Goal: Information Seeking & Learning: Find contact information

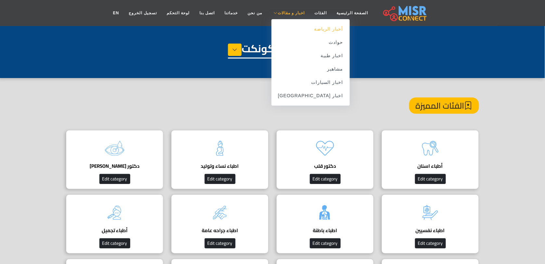
click at [299, 31] on link "أخبار الرياضة" at bounding box center [310, 28] width 78 height 13
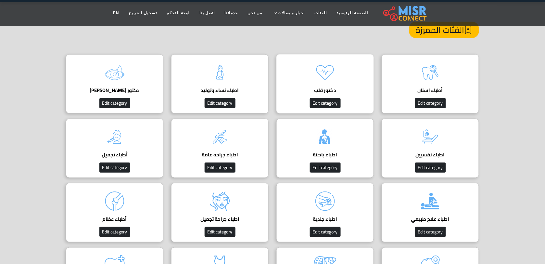
click at [329, 138] on img at bounding box center [325, 137] width 26 height 26
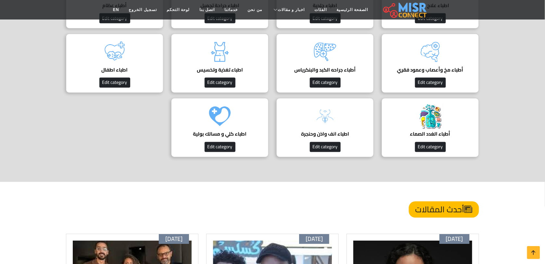
scroll to position [295, 0]
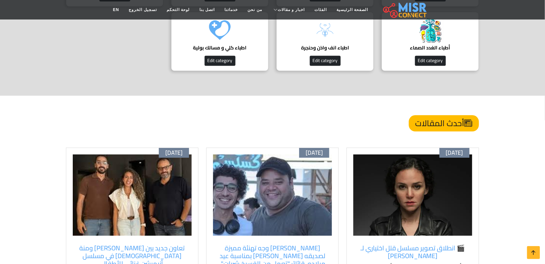
click at [329, 138] on div "أحدث المقالات" at bounding box center [272, 131] width 413 height 32
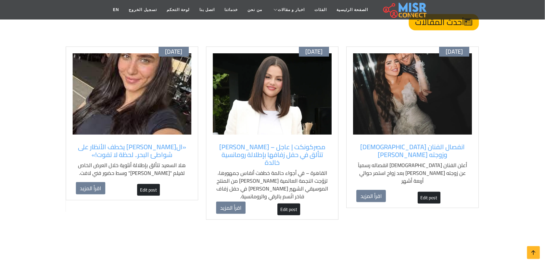
scroll to position [504, 0]
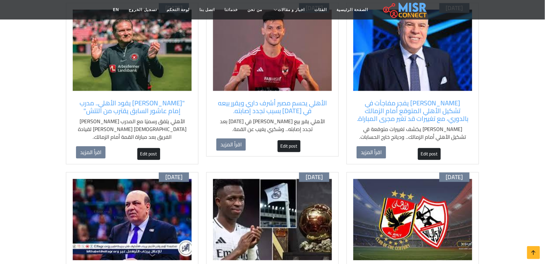
scroll to position [299, 0]
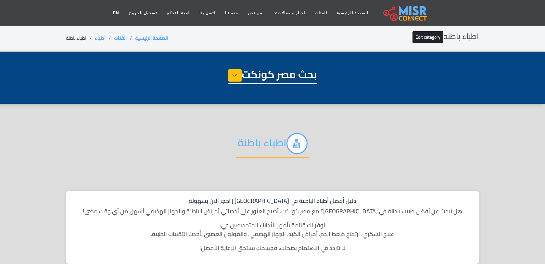
select select "*****"
select select "**********"
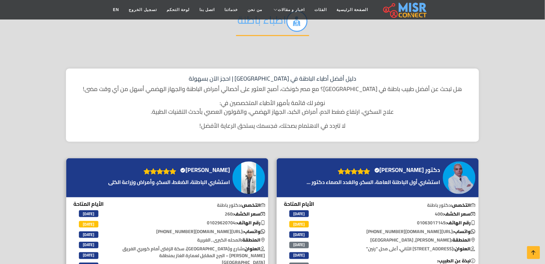
click at [329, 138] on div "دليل أفضل أطباء الباطنة في مصر | احجز الآن بسهولة هل تبحث عن أفضل طبيب باطنة في…" at bounding box center [272, 104] width 413 height 73
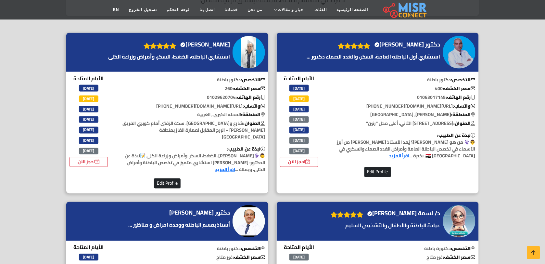
scroll to position [256, 0]
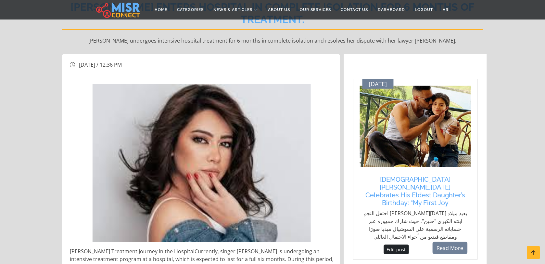
click at [124, 90] on img at bounding box center [202, 163] width 218 height 158
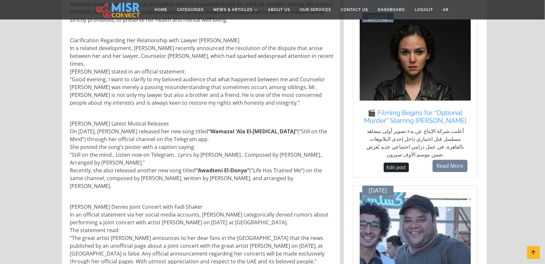
click at [124, 90] on p "Clarification Regarding Her Relationship with Lawyer Yasser Qantoosh In a relat…" at bounding box center [202, 72] width 264 height 70
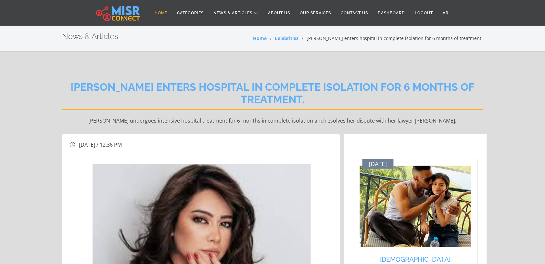
click at [155, 10] on link "Home" at bounding box center [161, 13] width 22 height 12
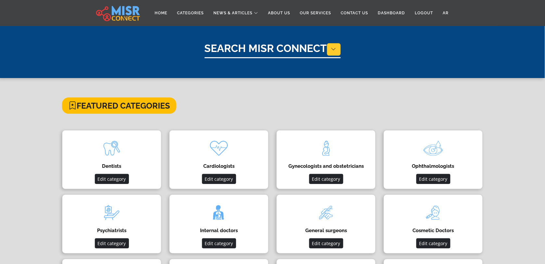
click at [330, 43] on button at bounding box center [334, 49] width 14 height 12
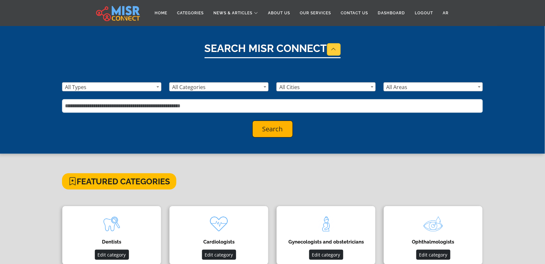
click at [330, 43] on button at bounding box center [334, 49] width 14 height 12
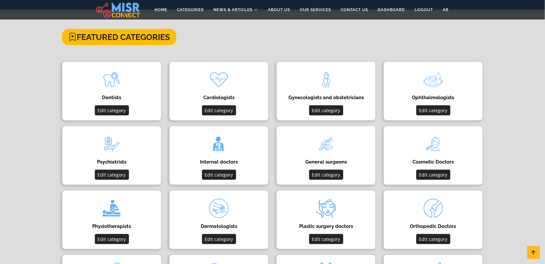
scroll to position [66, 0]
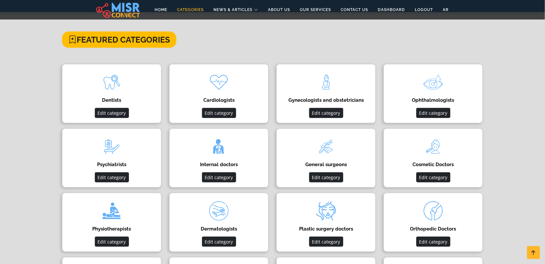
click at [190, 4] on link "Categories" at bounding box center [190, 10] width 36 height 12
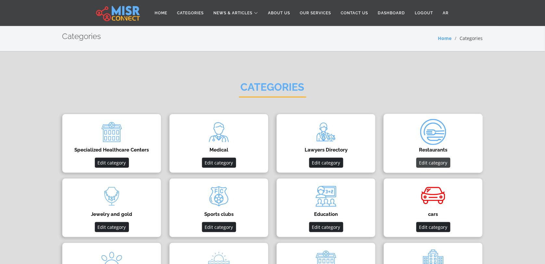
click at [434, 159] on button "Edit category" at bounding box center [433, 162] width 34 height 10
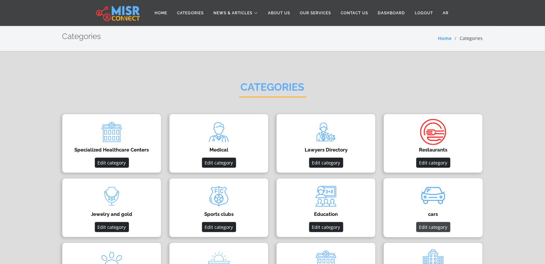
click at [429, 222] on button "Edit category" at bounding box center [433, 227] width 34 height 10
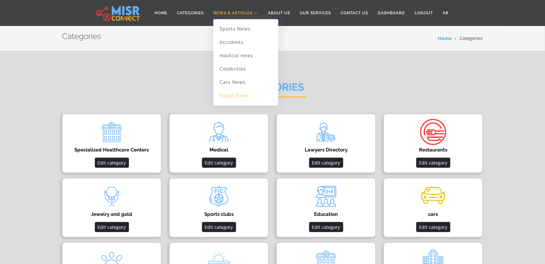
click at [237, 94] on link "Egypt News" at bounding box center [245, 95] width 65 height 13
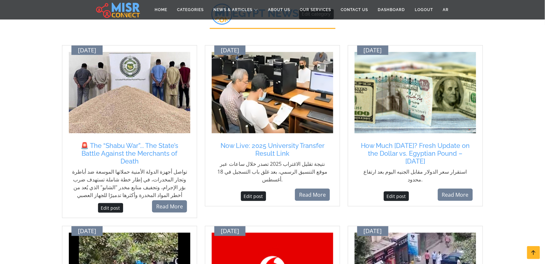
scroll to position [62, 0]
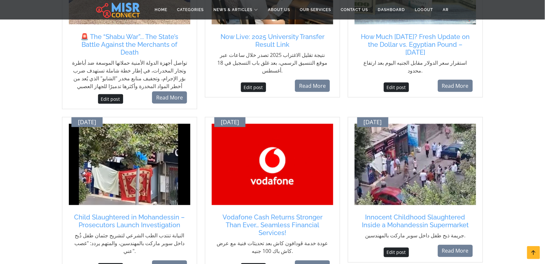
click at [156, 173] on img at bounding box center [129, 164] width 121 height 81
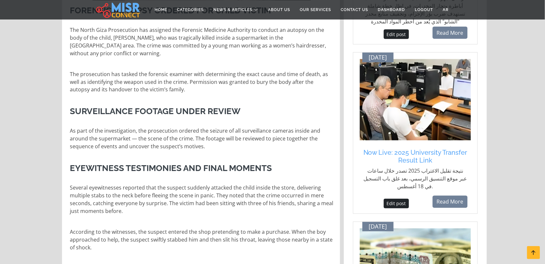
click at [217, 166] on h3 "Eyewitness Testimonies and Final Moments" at bounding box center [202, 168] width 264 height 10
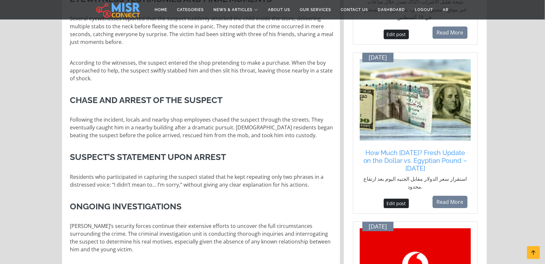
click at [217, 166] on div "Forensic Autopsy Ordered for Child Victim The North Giza Prosecution has assign…" at bounding box center [201, 44] width 271 height 427
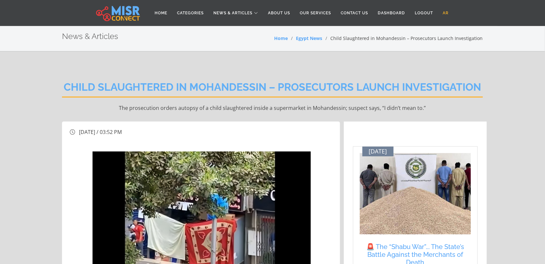
click at [449, 13] on link "AR" at bounding box center [446, 13] width 16 height 12
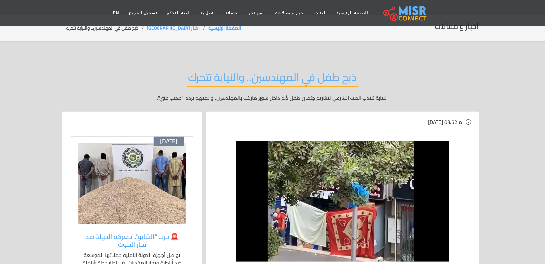
scroll to position [10, 0]
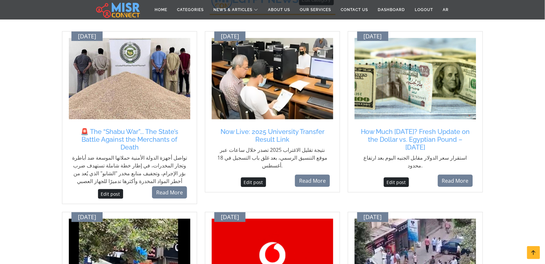
scroll to position [31, 0]
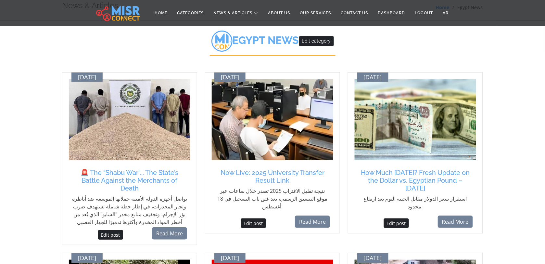
click at [342, 100] on div "Aug 20 Now Live: 2025 University Transfer Result Link نتيجة تقليل الاغتراب 2025…" at bounding box center [272, 158] width 143 height 173
click at [119, 106] on img at bounding box center [129, 119] width 121 height 81
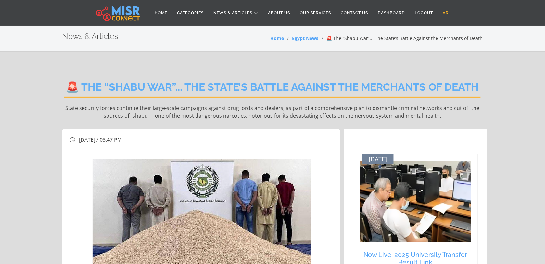
click at [442, 11] on link "AR" at bounding box center [446, 13] width 16 height 12
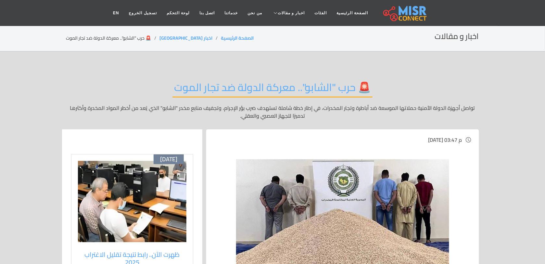
click at [252, 109] on p "تواصل أجهزة الدولة الأمنية حملاتها الموسعة ضد أباطرة وتجار المخدرات، في إطار خط…" at bounding box center [272, 112] width 413 height 16
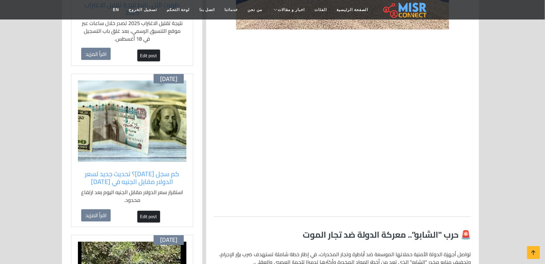
scroll to position [270, 0]
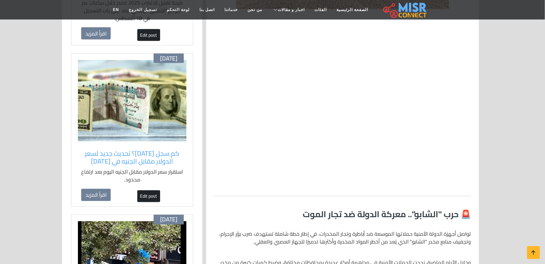
drag, startPoint x: 252, startPoint y: 109, endPoint x: 440, endPoint y: 122, distance: 188.4
click at [440, 122] on div at bounding box center [342, 75] width 257 height 106
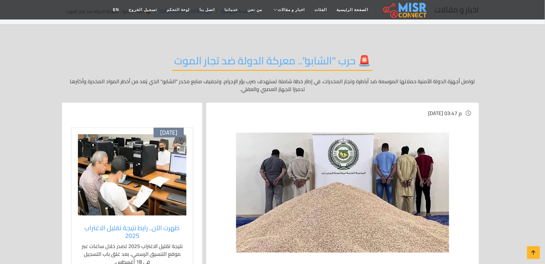
scroll to position [17, 0]
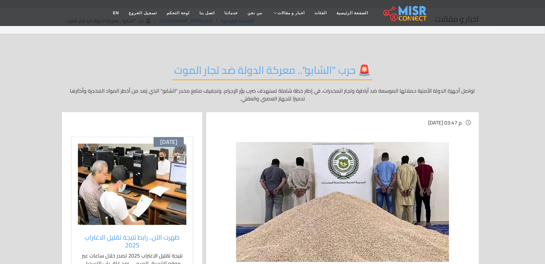
click at [102, 191] on img at bounding box center [132, 183] width 108 height 81
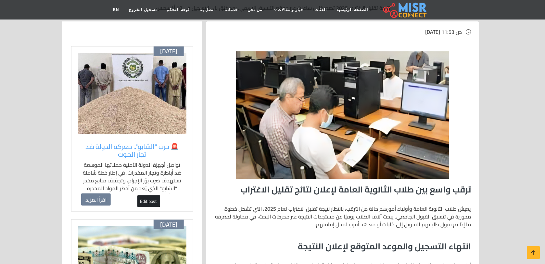
scroll to position [101, 0]
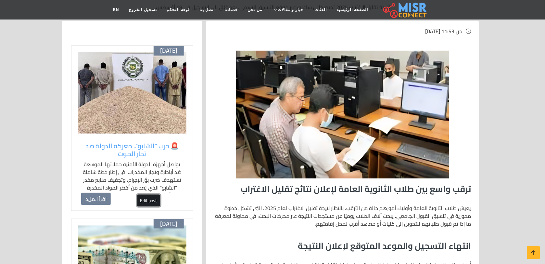
click at [149, 201] on link "Edit post" at bounding box center [148, 200] width 23 height 12
click at [156, 101] on img at bounding box center [132, 92] width 108 height 81
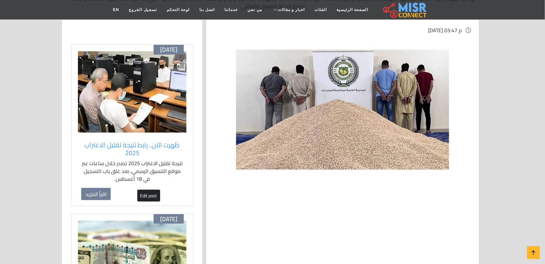
scroll to position [150, 0]
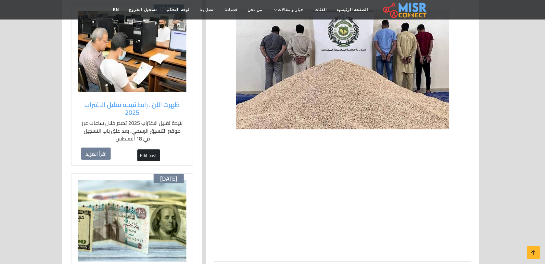
drag, startPoint x: 294, startPoint y: 138, endPoint x: 413, endPoint y: -30, distance: 205.7
drag, startPoint x: 413, startPoint y: -30, endPoint x: 310, endPoint y: 174, distance: 228.9
drag, startPoint x: 310, startPoint y: 174, endPoint x: 317, endPoint y: 171, distance: 8.0
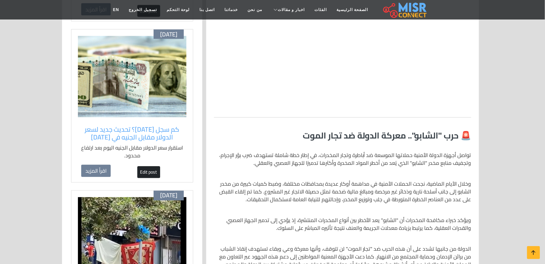
scroll to position [272, 0]
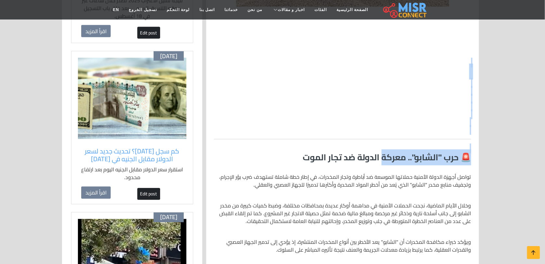
drag, startPoint x: 444, startPoint y: 64, endPoint x: 381, endPoint y: 161, distance: 115.9
click at [381, 161] on div "🚨 حرب "الشابو".. معركة الدولة ضد تجار الموت تواصل أجهزة الدولة الأمنية حملاتها …" at bounding box center [342, 208] width 257 height 298
drag, startPoint x: 381, startPoint y: 161, endPoint x: 479, endPoint y: 80, distance: 127.6
click at [479, 80] on div "الأحد , 28 سبتمبر 2025 / 03:47 م تاريخ التحديث: 2025-09-28 15:50:42 🚨 حرب "الشا…" at bounding box center [342, 202] width 280 height 690
click at [465, 68] on h3 at bounding box center [342, 72] width 257 height 10
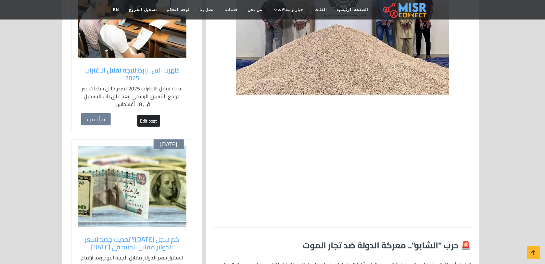
scroll to position [183, 0]
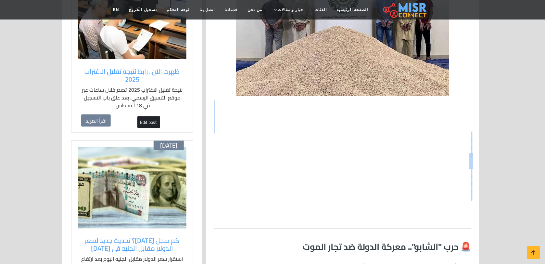
drag, startPoint x: 470, startPoint y: 100, endPoint x: 437, endPoint y: 193, distance: 99.5
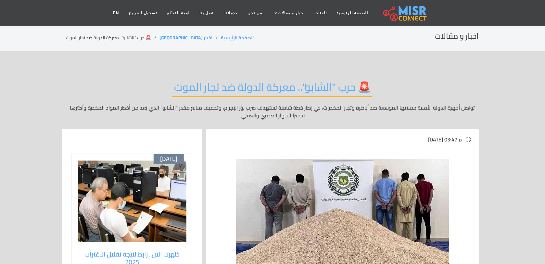
scroll to position [0, 0]
click at [133, 181] on img at bounding box center [132, 201] width 108 height 81
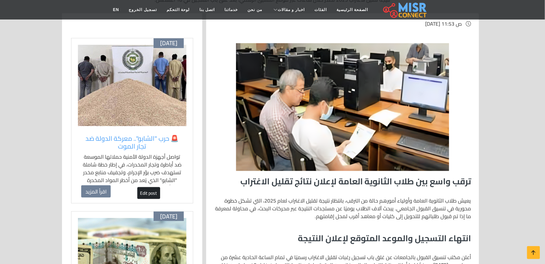
scroll to position [110, 0]
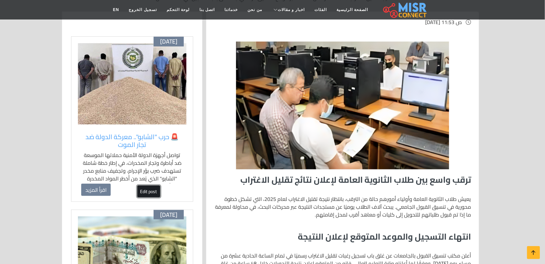
click at [143, 189] on link "Edit post" at bounding box center [148, 191] width 23 height 12
click at [135, 72] on img at bounding box center [132, 83] width 108 height 81
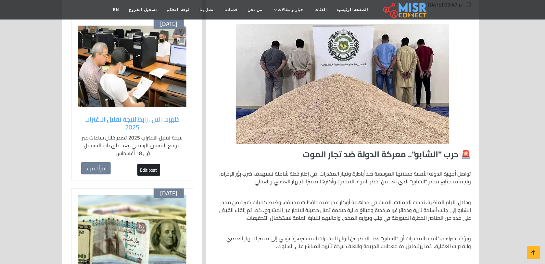
scroll to position [144, 0]
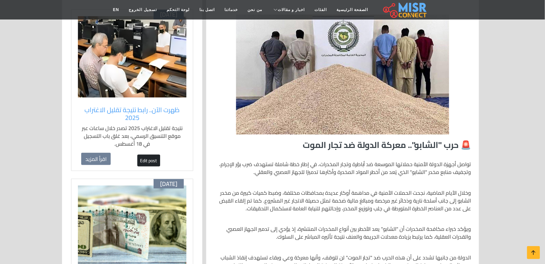
click at [312, 118] on img at bounding box center [342, 75] width 213 height 120
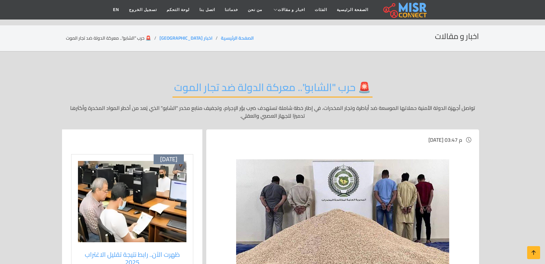
scroll to position [144, 0]
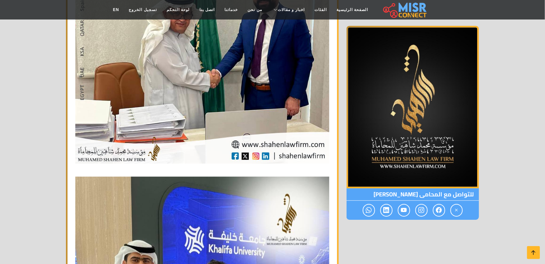
drag, startPoint x: 0, startPoint y: 0, endPoint x: 318, endPoint y: 150, distance: 352.0
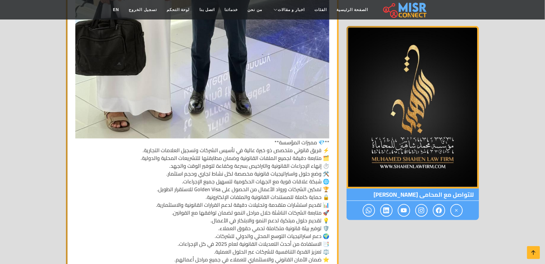
click at [318, 150] on p "**💎 مميزات المؤسسة** ⚡ فريق قانوني متخصص ذو خبرة عالية في تأسيس الشركات وتسجيل …" at bounding box center [202, 6] width 254 height 514
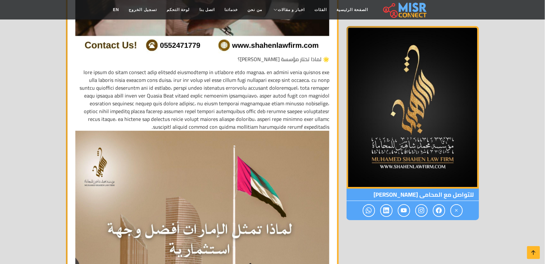
scroll to position [2635, 0]
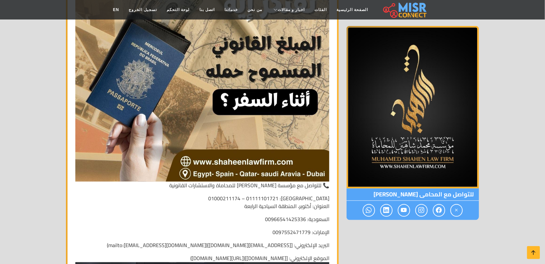
click at [318, 150] on img at bounding box center [202, 55] width 254 height 254
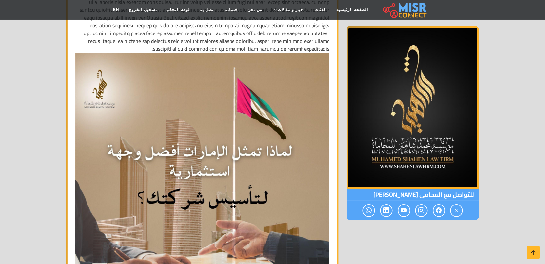
click at [318, 150] on img at bounding box center [202, 180] width 254 height 254
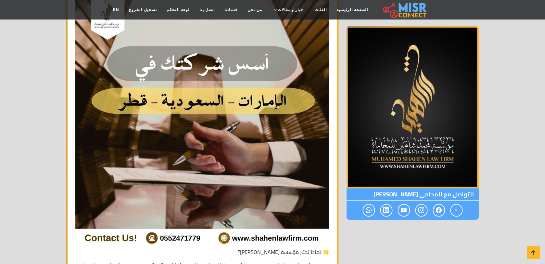
click at [318, 150] on img at bounding box center [202, 121] width 254 height 254
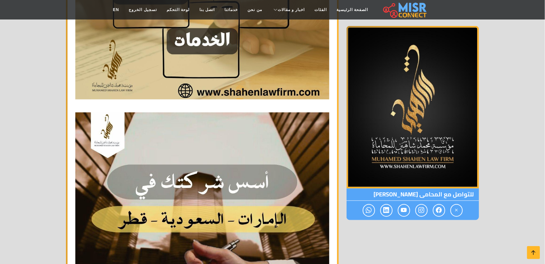
click at [318, 150] on img at bounding box center [202, 239] width 254 height 254
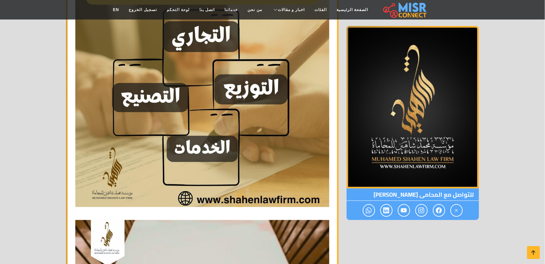
click at [318, 150] on img at bounding box center [202, 80] width 254 height 254
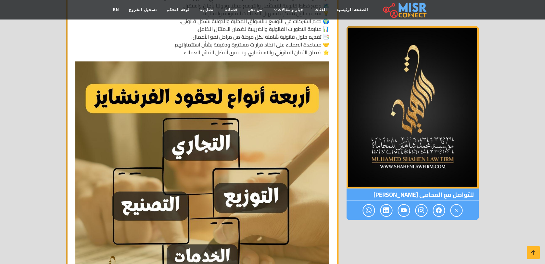
click at [318, 150] on img at bounding box center [202, 188] width 254 height 254
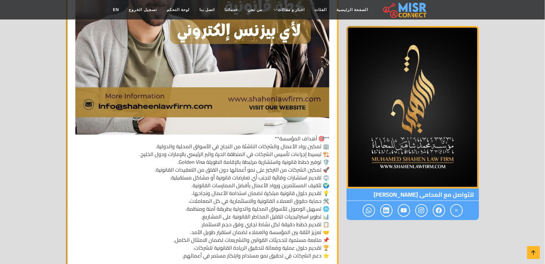
click at [318, 150] on p "**🎯 أهداف المؤسسة** 🏢 تمكين رواد الأعمال والشركات الناشئة من النجاح في الأسواق …" at bounding box center [202, 66] width 254 height 386
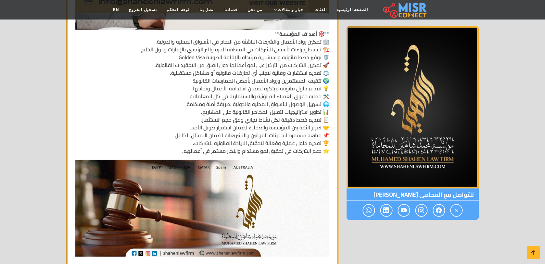
scroll to position [1562, 0]
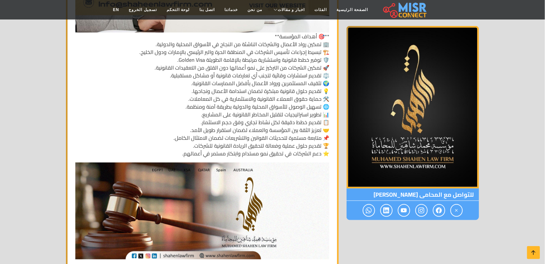
drag, startPoint x: 307, startPoint y: 167, endPoint x: 358, endPoint y: -30, distance: 203.1
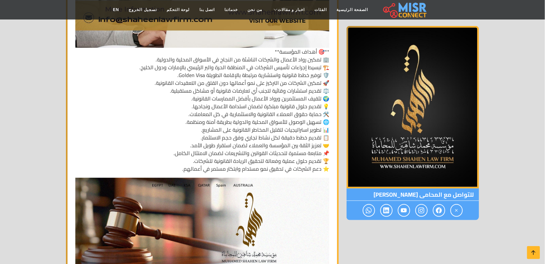
scroll to position [1546, 0]
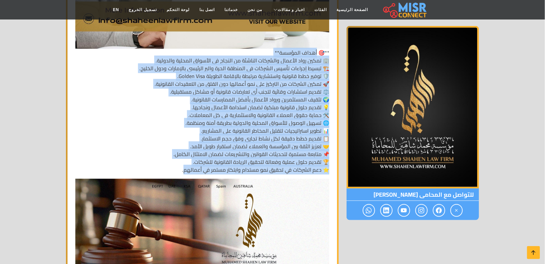
copy p "هداف المؤسسة** 🏢 تمكين رواد الأعمال والشركات الناشئة من النجاح في الأسواق المحل…"
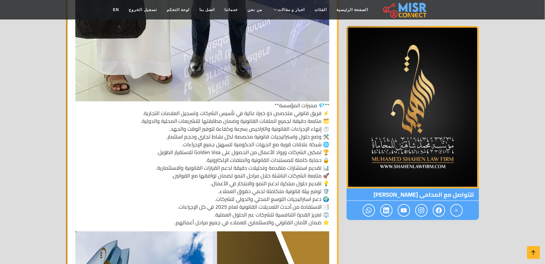
scroll to position [832, 0]
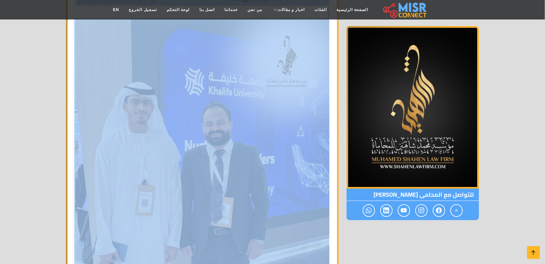
drag, startPoint x: 47, startPoint y: 144, endPoint x: 100, endPoint y: 281, distance: 146.5
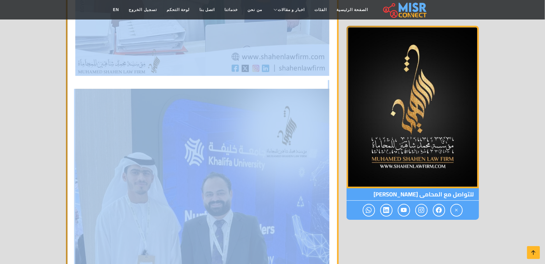
scroll to position [470, 0]
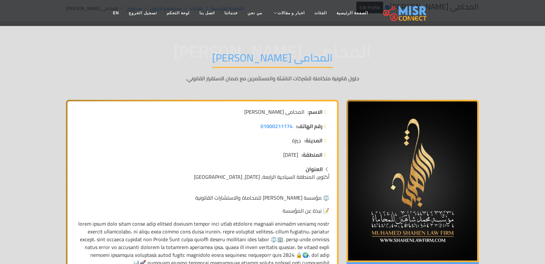
scroll to position [21, 0]
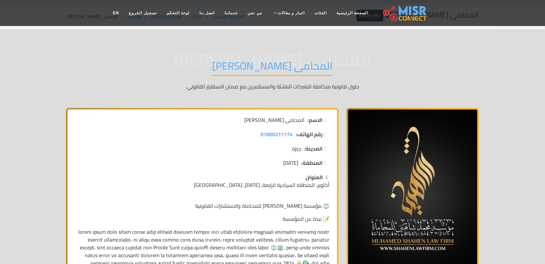
click at [307, 71] on h1 "المحامى محمد شاهين" at bounding box center [272, 67] width 120 height 17
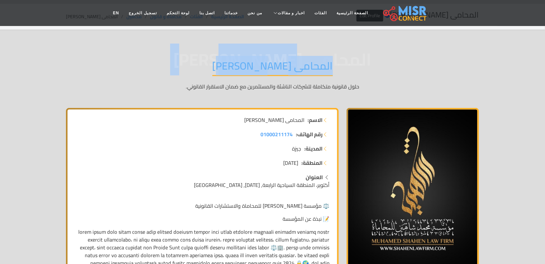
click at [307, 71] on h1 "المحامى محمد شاهين" at bounding box center [272, 67] width 120 height 17
drag, startPoint x: 307, startPoint y: 71, endPoint x: 285, endPoint y: 68, distance: 22.6
click at [285, 68] on h1 "المحامى محمد شاهين" at bounding box center [272, 67] width 120 height 17
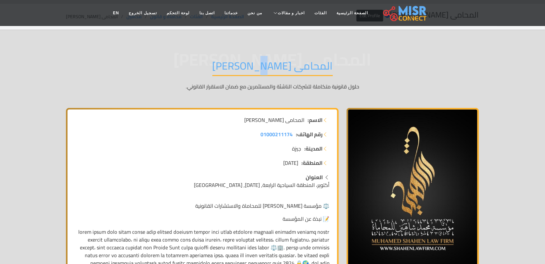
click at [285, 68] on h1 "المحامى محمد شاهين" at bounding box center [272, 67] width 120 height 17
drag, startPoint x: 285, startPoint y: 68, endPoint x: 339, endPoint y: 55, distance: 56.1
click at [339, 59] on span "المحامى محمد شاهين" at bounding box center [272, 59] width 413 height 0
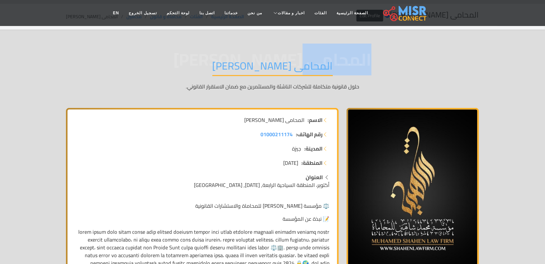
click at [339, 59] on span "المحامى محمد شاهين" at bounding box center [272, 59] width 413 height 0
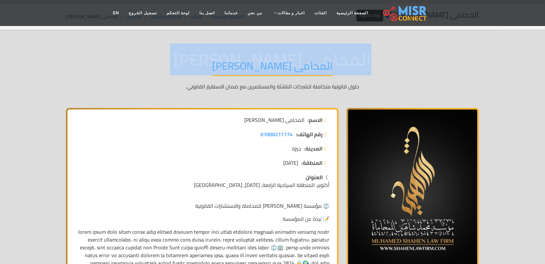
click at [339, 59] on span "المحامى محمد شاهين" at bounding box center [272, 59] width 413 height 0
click at [333, 59] on span "المحامى محمد شاهين" at bounding box center [272, 59] width 413 height 0
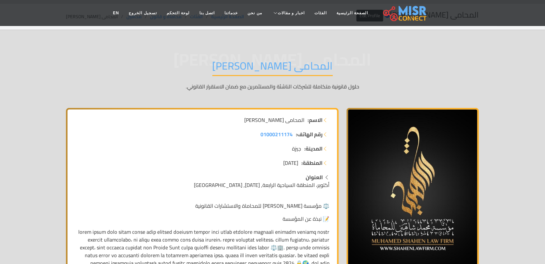
click at [333, 59] on span "المحامى محمد شاهين" at bounding box center [272, 59] width 413 height 0
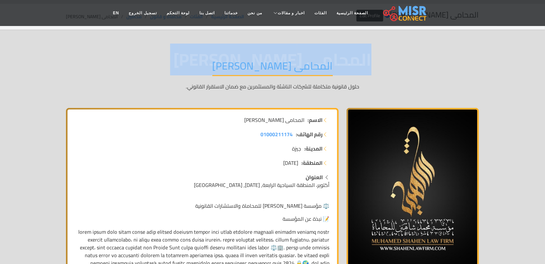
click at [333, 59] on span "المحامى محمد شاهين" at bounding box center [272, 59] width 413 height 0
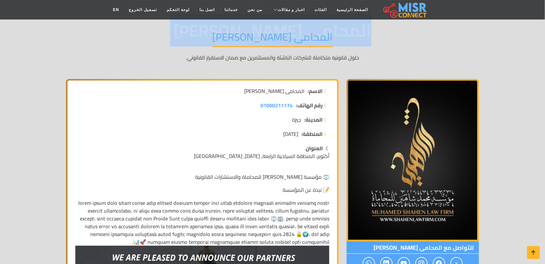
scroll to position [66, 0]
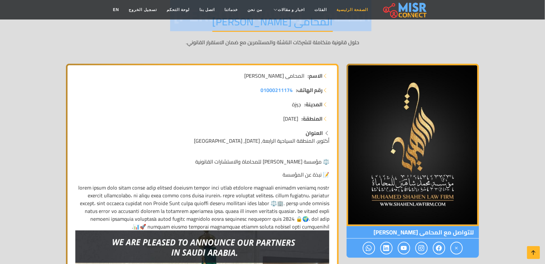
click at [332, 12] on link "الصفحة الرئيسية" at bounding box center [352, 10] width 41 height 12
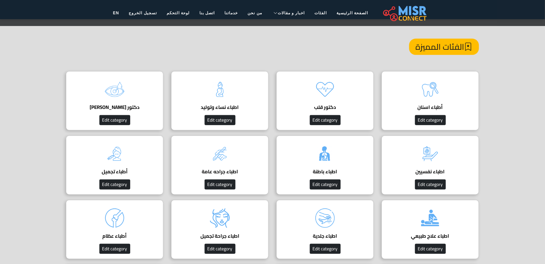
scroll to position [26, 0]
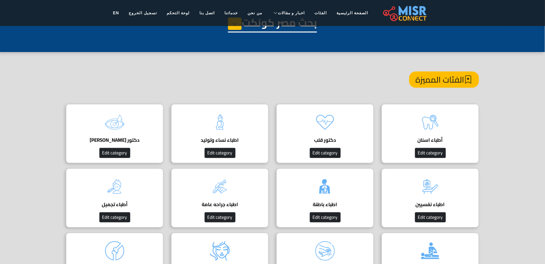
click at [326, 82] on div "الفئات المميزة" at bounding box center [272, 87] width 413 height 32
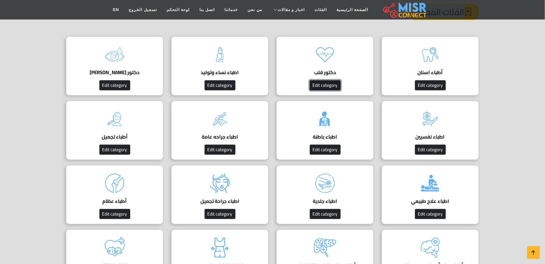
scroll to position [100, 0]
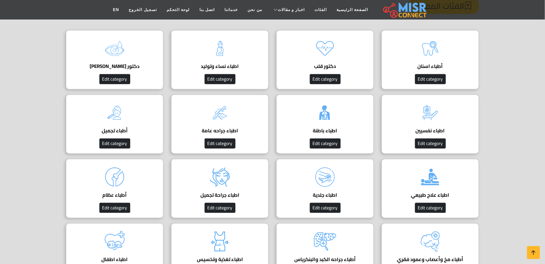
drag, startPoint x: 326, startPoint y: 82, endPoint x: 306, endPoint y: 91, distance: 21.7
click at [306, 91] on div "أطباء اسنان Edit category دكتور قلب دليل أفضل دكتور قلب في مصر لعلاج أمراض القل…" at bounding box center [272, 190] width 421 height 321
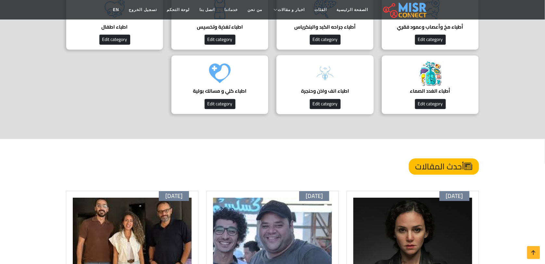
click at [306, 91] on div "اطباء انف واذن وحنجرة دليل اطباء انف واذن وحنجرة Edit category" at bounding box center [324, 84] width 97 height 59
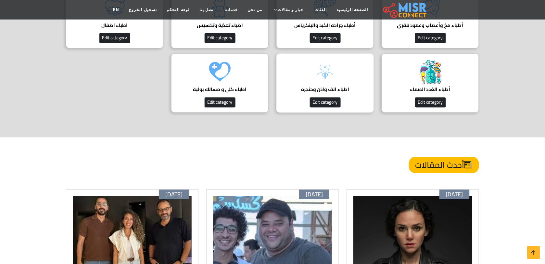
scroll to position [239, 0]
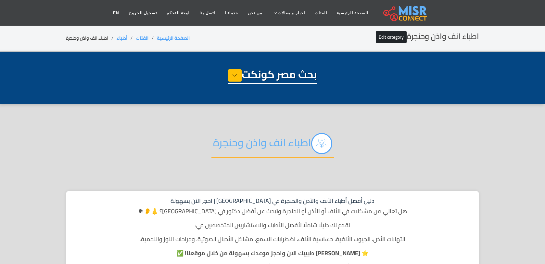
select select "*****"
select select "**********"
click at [335, 7] on link "الصفحة الرئيسية" at bounding box center [352, 13] width 41 height 12
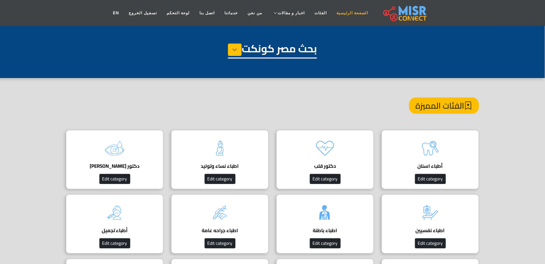
click at [346, 15] on link "الصفحة الرئيسية" at bounding box center [352, 13] width 41 height 12
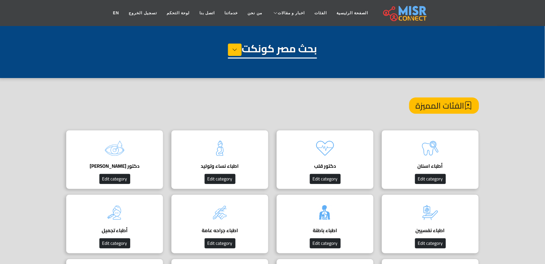
click at [346, 15] on link "الصفحة الرئيسية" at bounding box center [352, 13] width 41 height 12
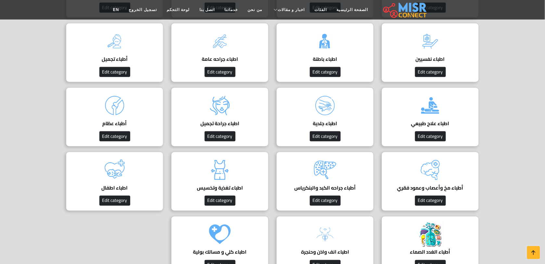
scroll to position [61, 0]
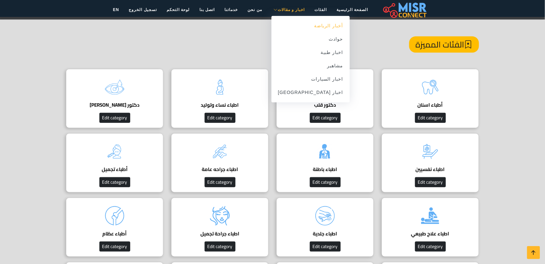
click at [306, 22] on link "أخبار الرياضة" at bounding box center [310, 25] width 78 height 13
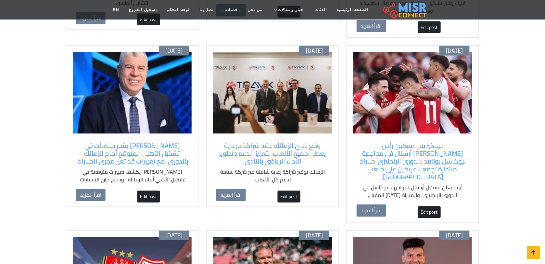
scroll to position [300, 0]
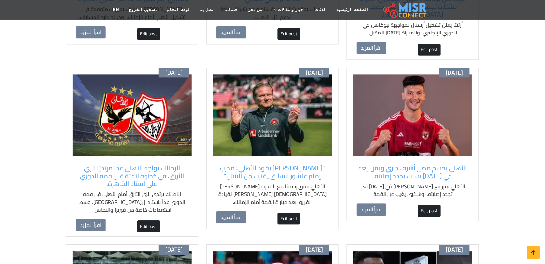
click at [314, 85] on img at bounding box center [272, 114] width 119 height 81
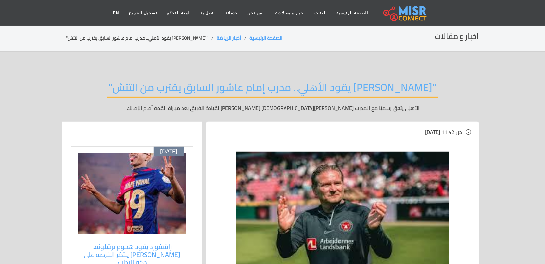
scroll to position [10, 0]
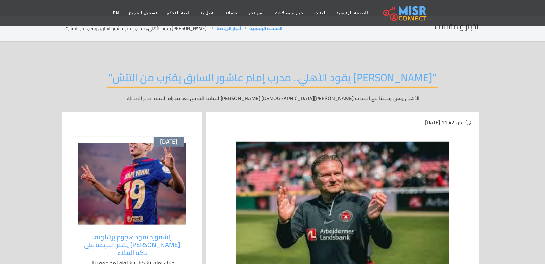
drag, startPoint x: 0, startPoint y: 0, endPoint x: 287, endPoint y: 81, distance: 298.6
click at [287, 81] on h2 ""[PERSON_NAME] يقود الأهلي.. مدرب إمام عاشور السابق يقترب من التتش"" at bounding box center [272, 79] width 331 height 17
click at [310, 15] on link "الفئات" at bounding box center [321, 13] width 22 height 12
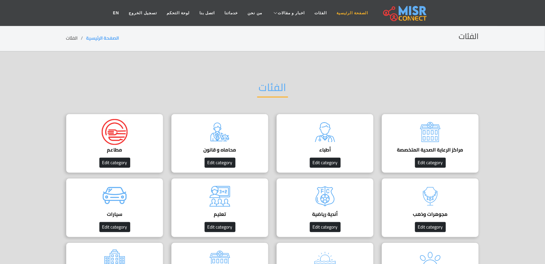
click at [340, 8] on link "الصفحة الرئيسية" at bounding box center [352, 13] width 41 height 12
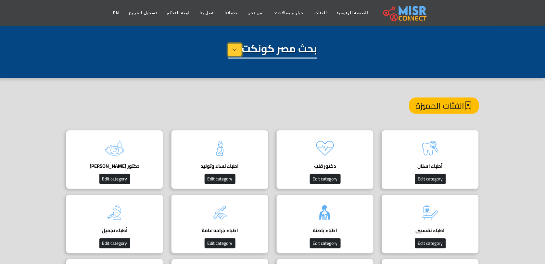
click at [236, 54] on icon at bounding box center [234, 50] width 5 height 10
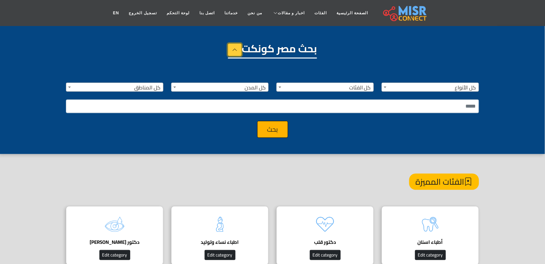
click at [236, 54] on icon at bounding box center [234, 50] width 5 height 10
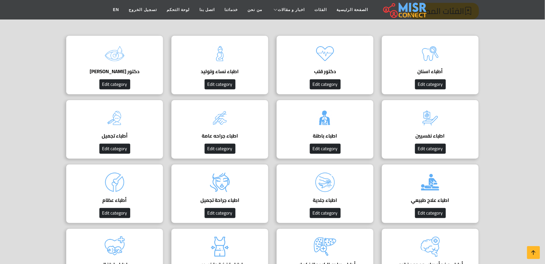
scroll to position [39, 0]
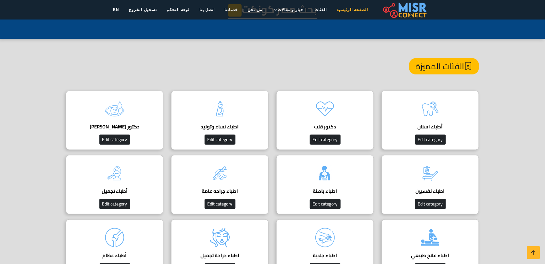
click at [341, 10] on link "الصفحة الرئيسية" at bounding box center [352, 10] width 41 height 12
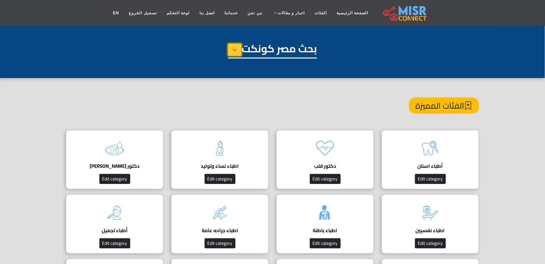
click at [235, 46] on icon at bounding box center [234, 50] width 5 height 10
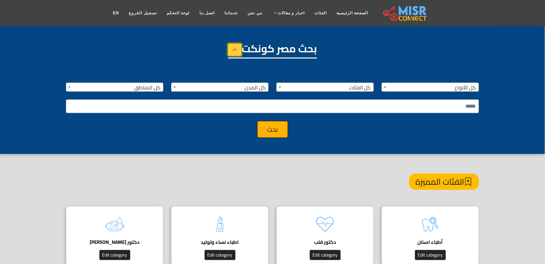
click at [235, 46] on icon at bounding box center [234, 50] width 5 height 10
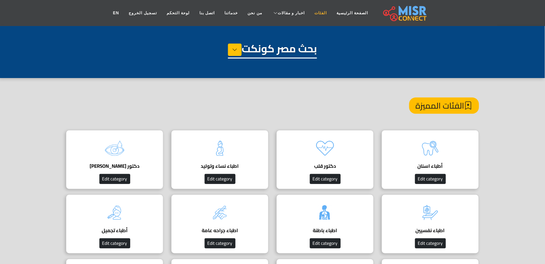
click at [317, 12] on link "الفئات" at bounding box center [321, 13] width 22 height 12
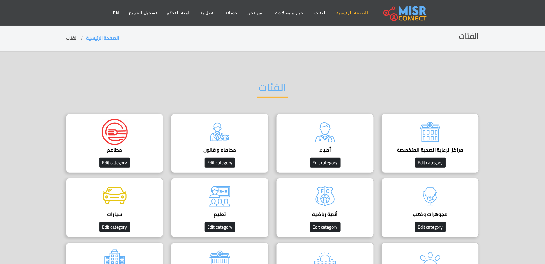
click at [342, 15] on link "الصفحة الرئيسية" at bounding box center [352, 13] width 41 height 12
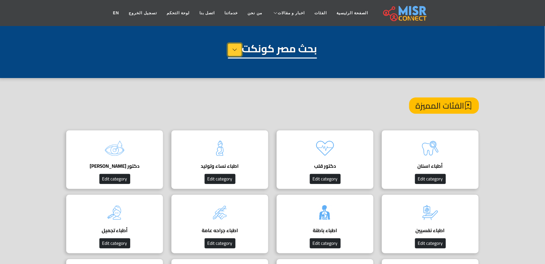
click at [237, 49] on button at bounding box center [235, 49] width 14 height 12
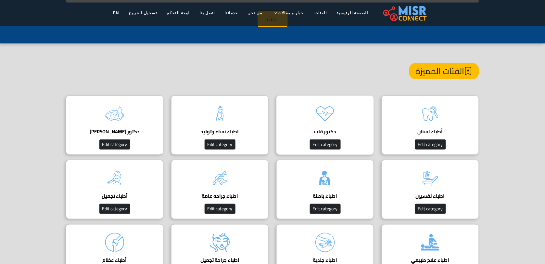
scroll to position [134, 0]
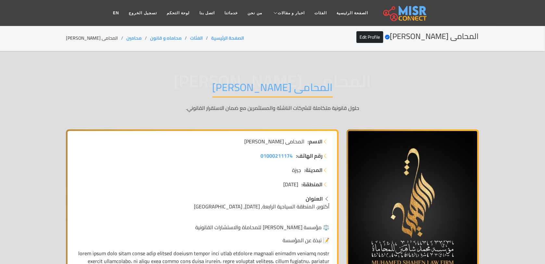
click at [338, 118] on p "حلول قانونية متكاملة للشركات الناشئة والمستثمرين مع ضمان الاستقرار القانوني." at bounding box center [272, 112] width 413 height 16
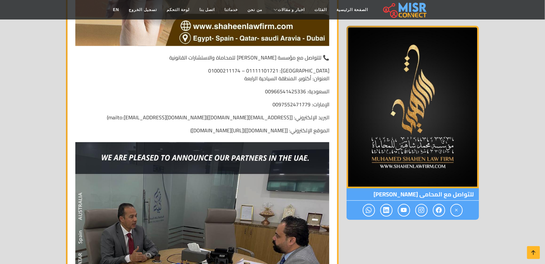
scroll to position [3367, 0]
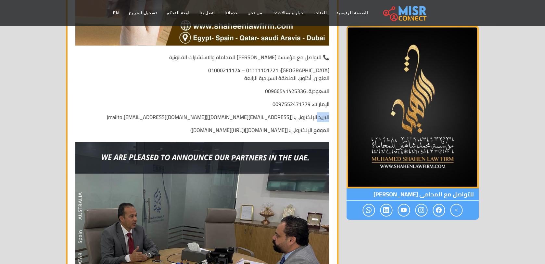
click at [322, 118] on p "البريد الإلكتروني: [ [EMAIL_ADDRESS][DOMAIN_NAME] ](mailto: [EMAIL_ADDRESS][DOM…" at bounding box center [202, 117] width 254 height 8
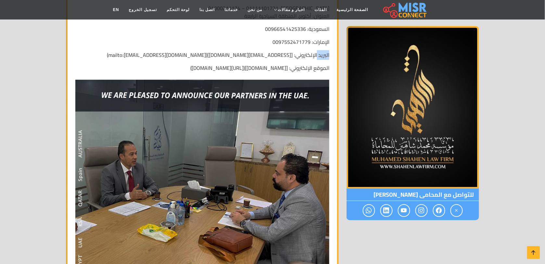
click at [322, 118] on img at bounding box center [202, 207] width 254 height 254
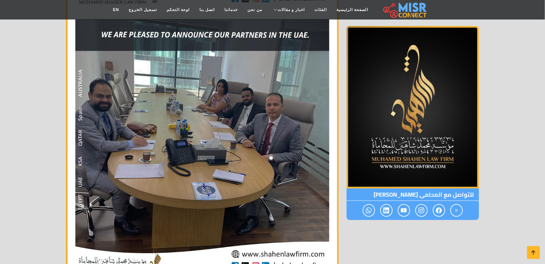
scroll to position [3789, 0]
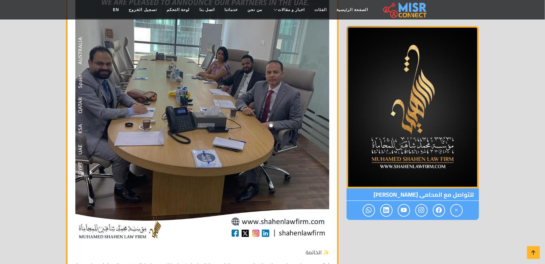
drag, startPoint x: 0, startPoint y: 0, endPoint x: 29, endPoint y: 132, distance: 135.6
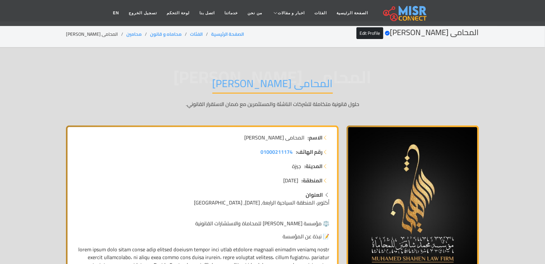
scroll to position [0, 0]
